Goal: Find specific page/section: Find specific page/section

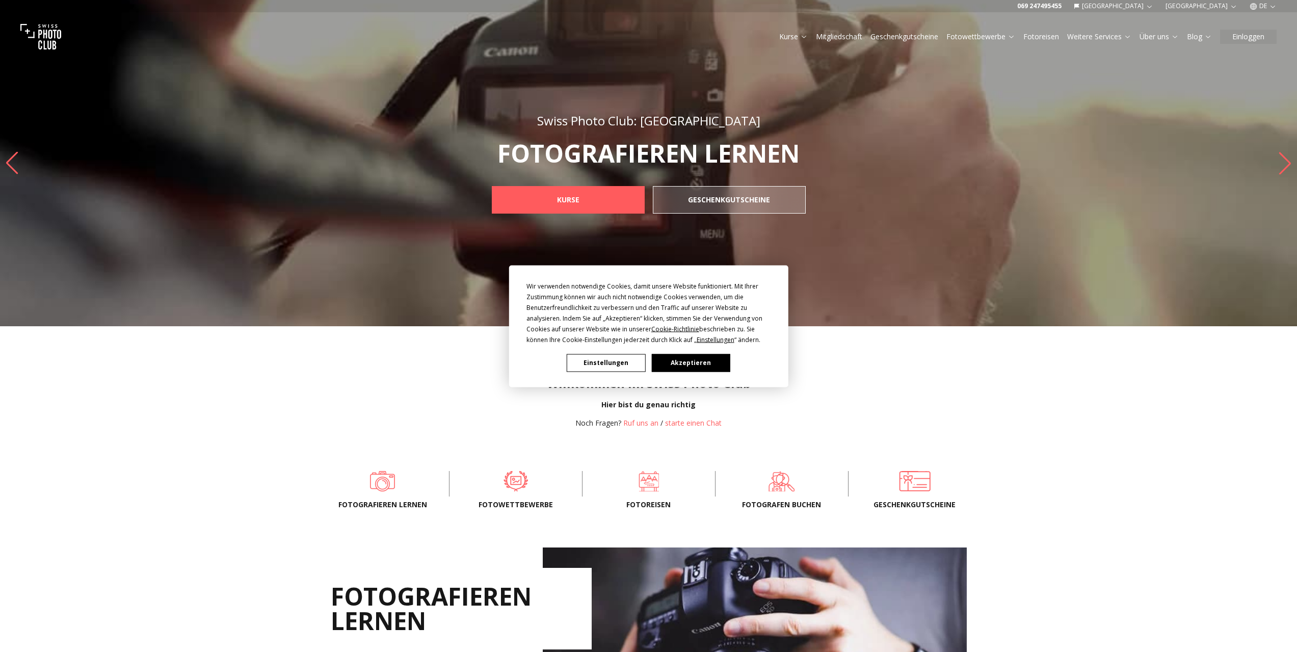
click at [695, 354] on button "Akzeptieren" at bounding box center [690, 363] width 78 height 18
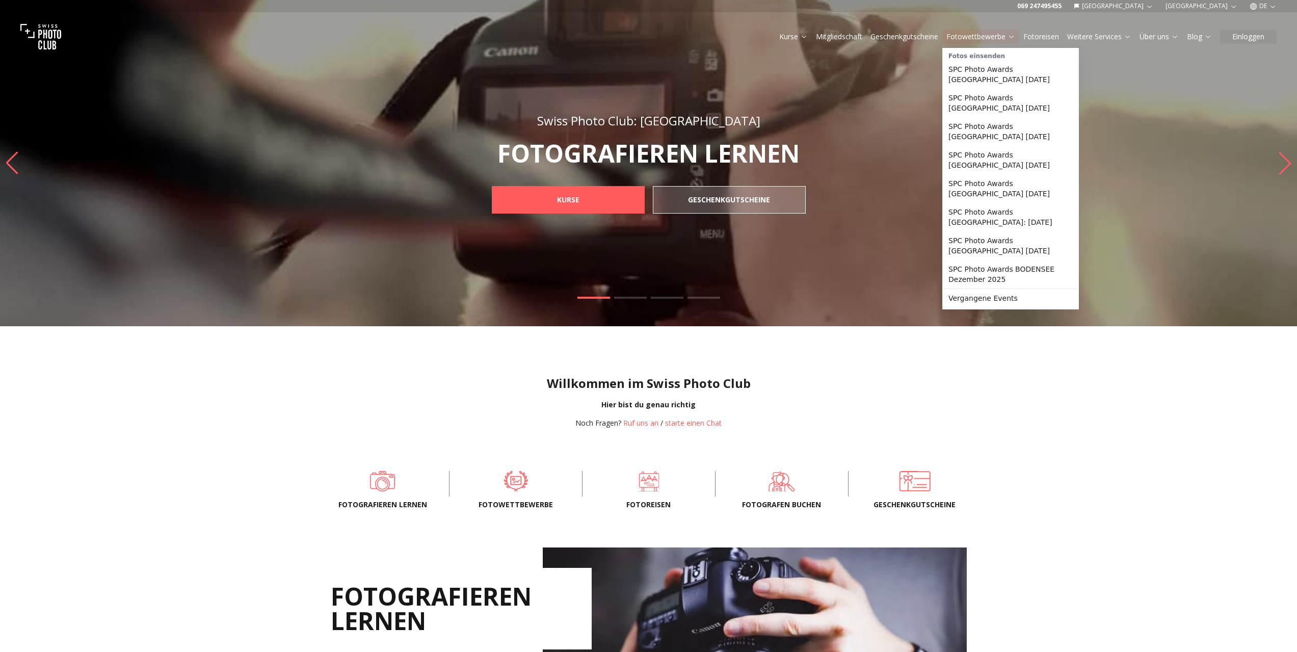
click at [1001, 39] on link "Fotowettbewerbe" at bounding box center [980, 37] width 69 height 10
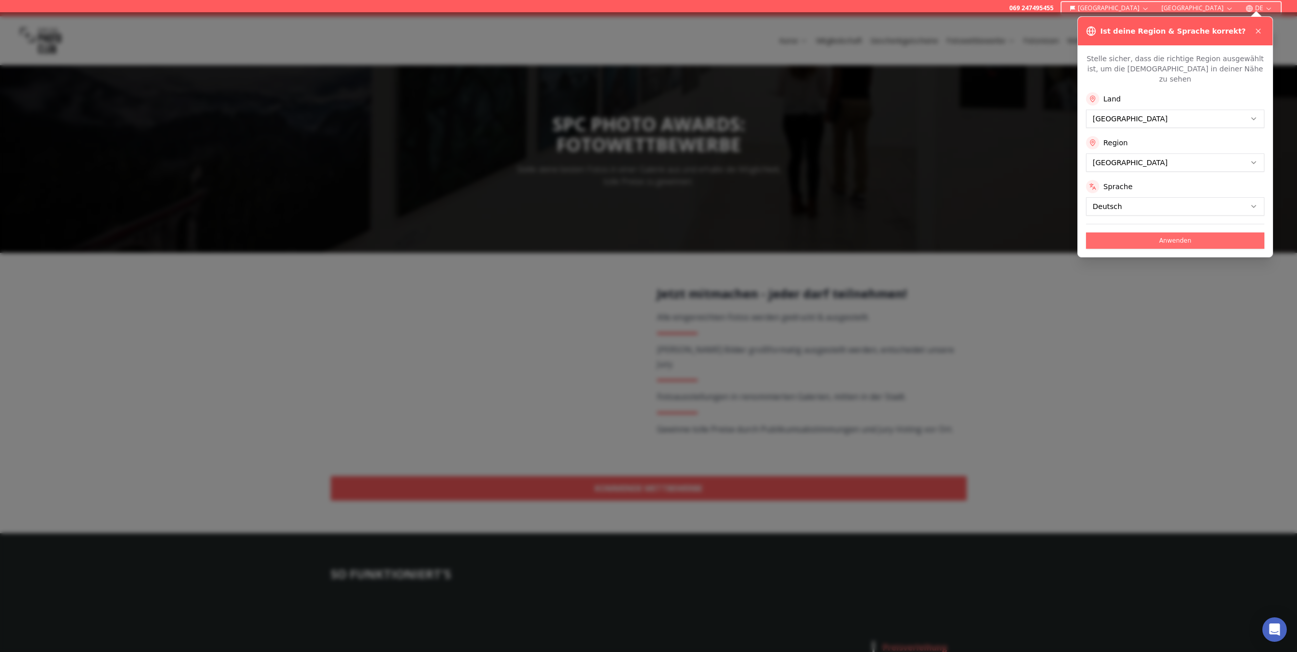
click at [1187, 232] on button "Anwenden" at bounding box center [1175, 240] width 178 height 16
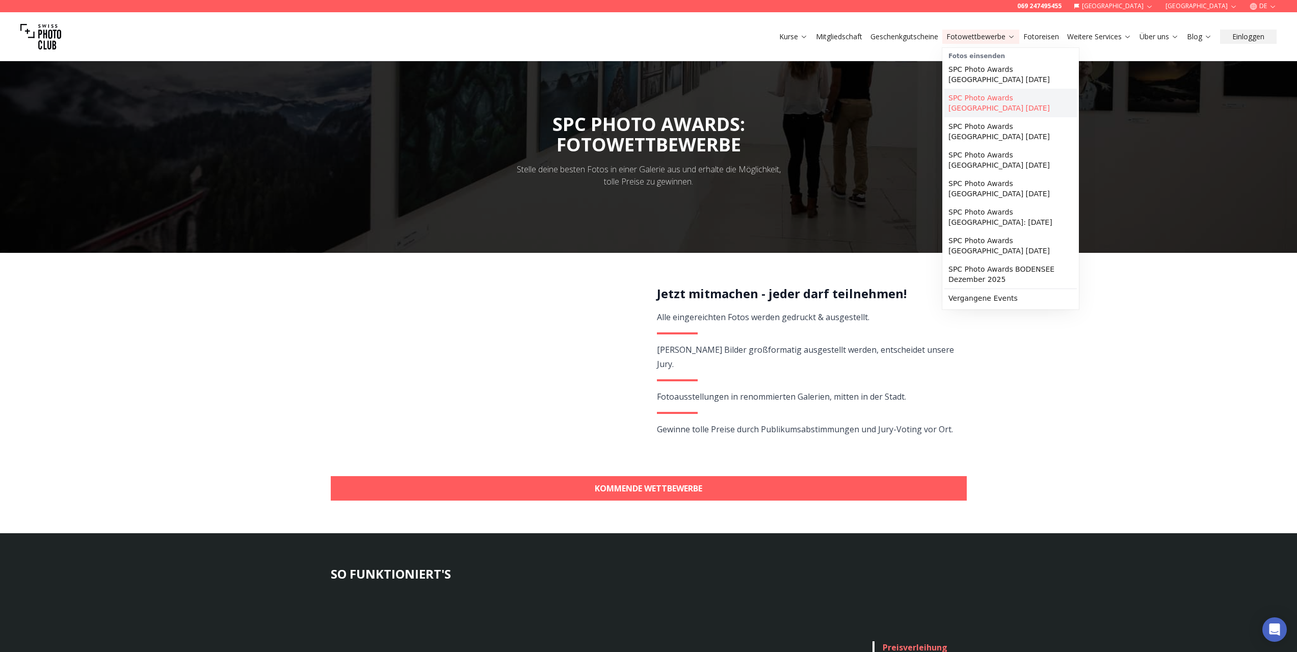
click at [1005, 89] on link "SPC Photo Awards [GEOGRAPHIC_DATA] [DATE]" at bounding box center [1010, 103] width 133 height 29
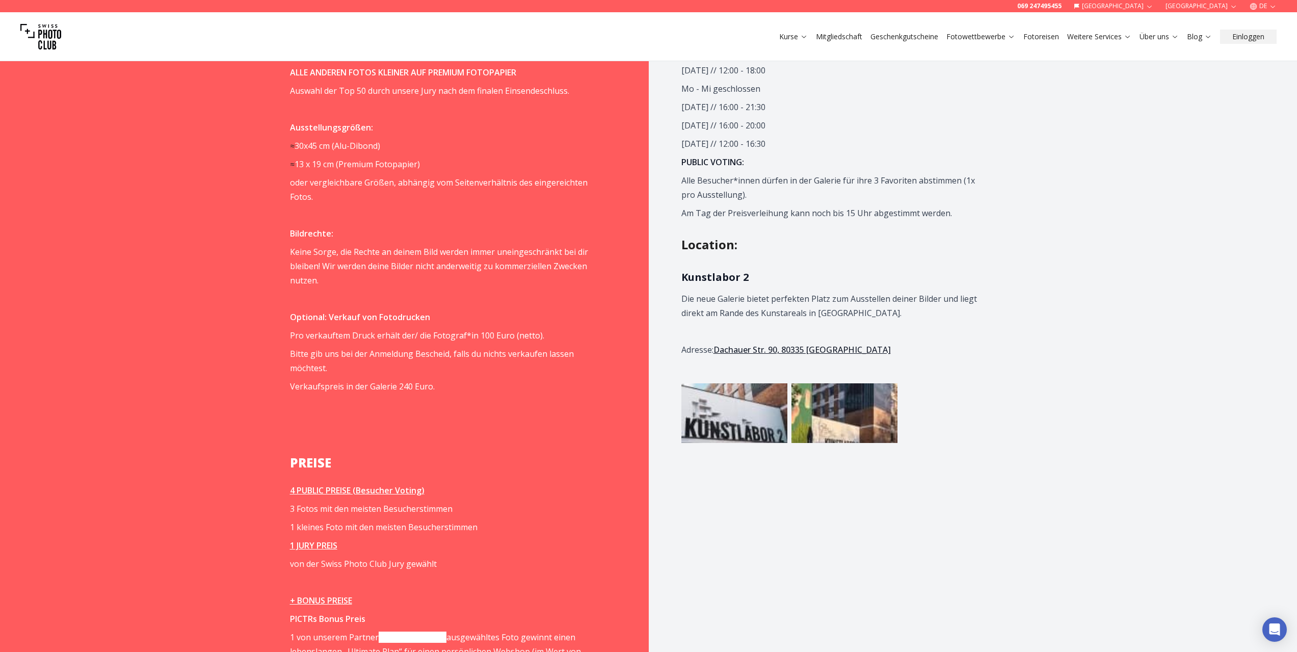
scroll to position [1121, 0]
click at [766, 349] on link "Dachauer Str. 90, 80335 [GEOGRAPHIC_DATA]" at bounding box center [802, 348] width 177 height 11
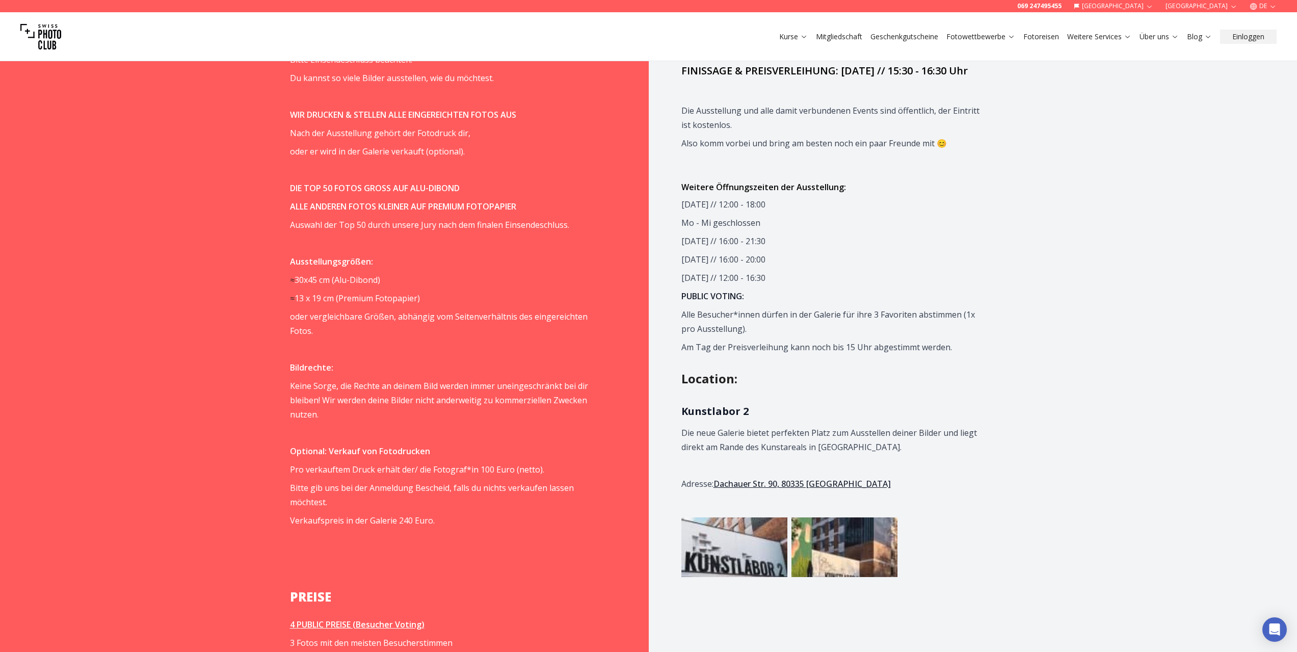
scroll to position [714, 0]
